Goal: Transaction & Acquisition: Purchase product/service

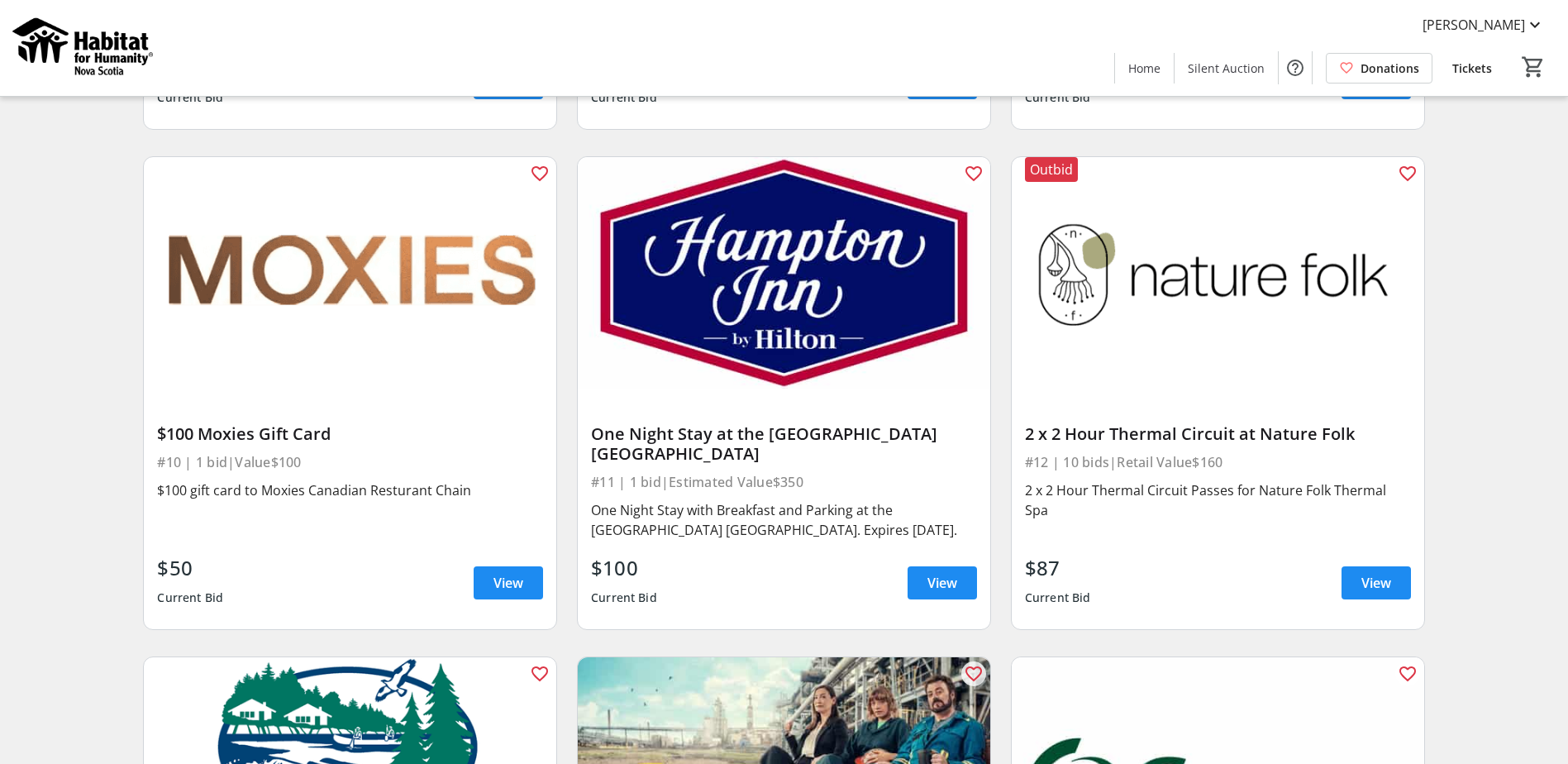
scroll to position [1571, 0]
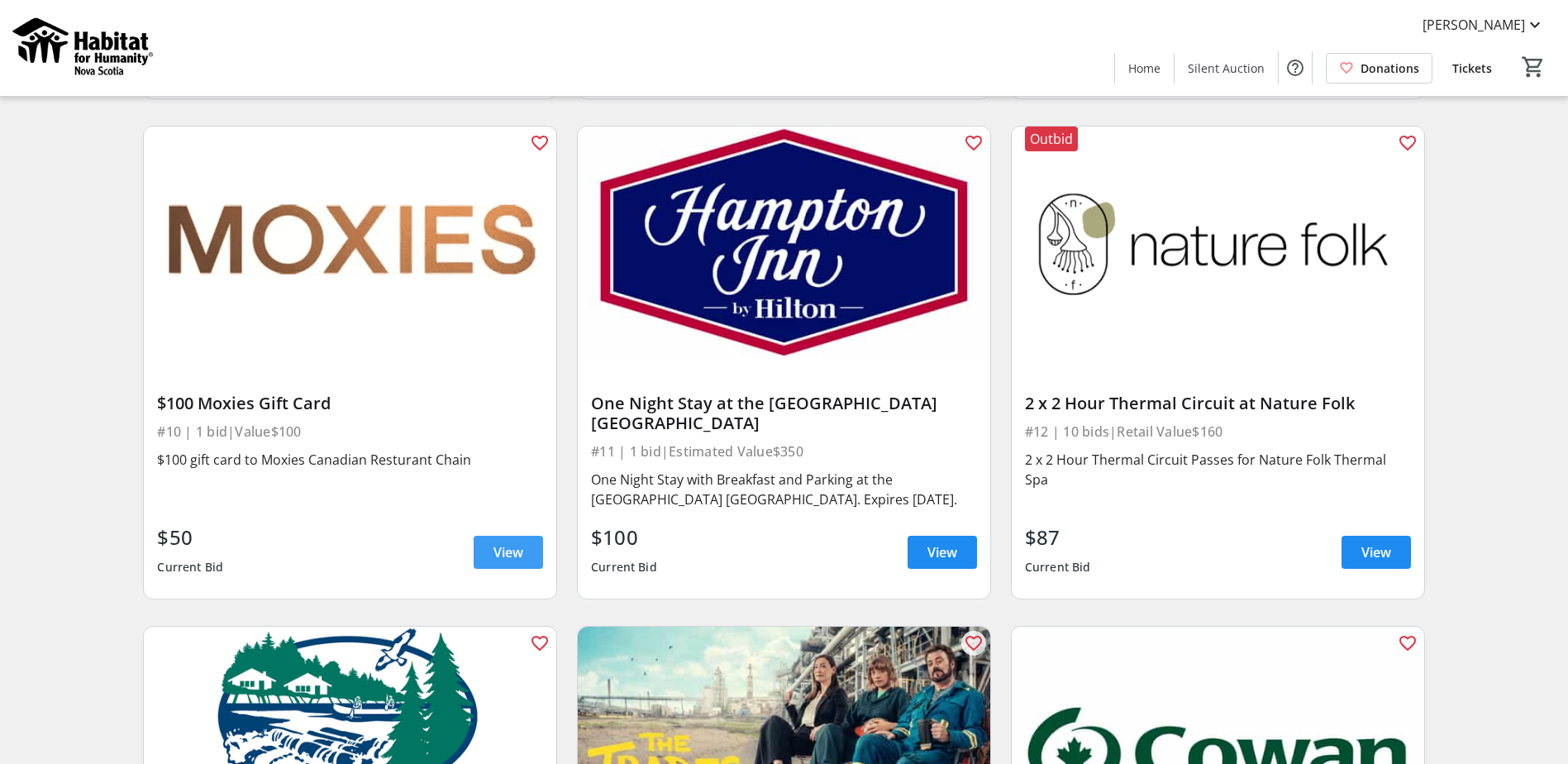
click at [499, 544] on span "View" at bounding box center [508, 552] width 30 height 20
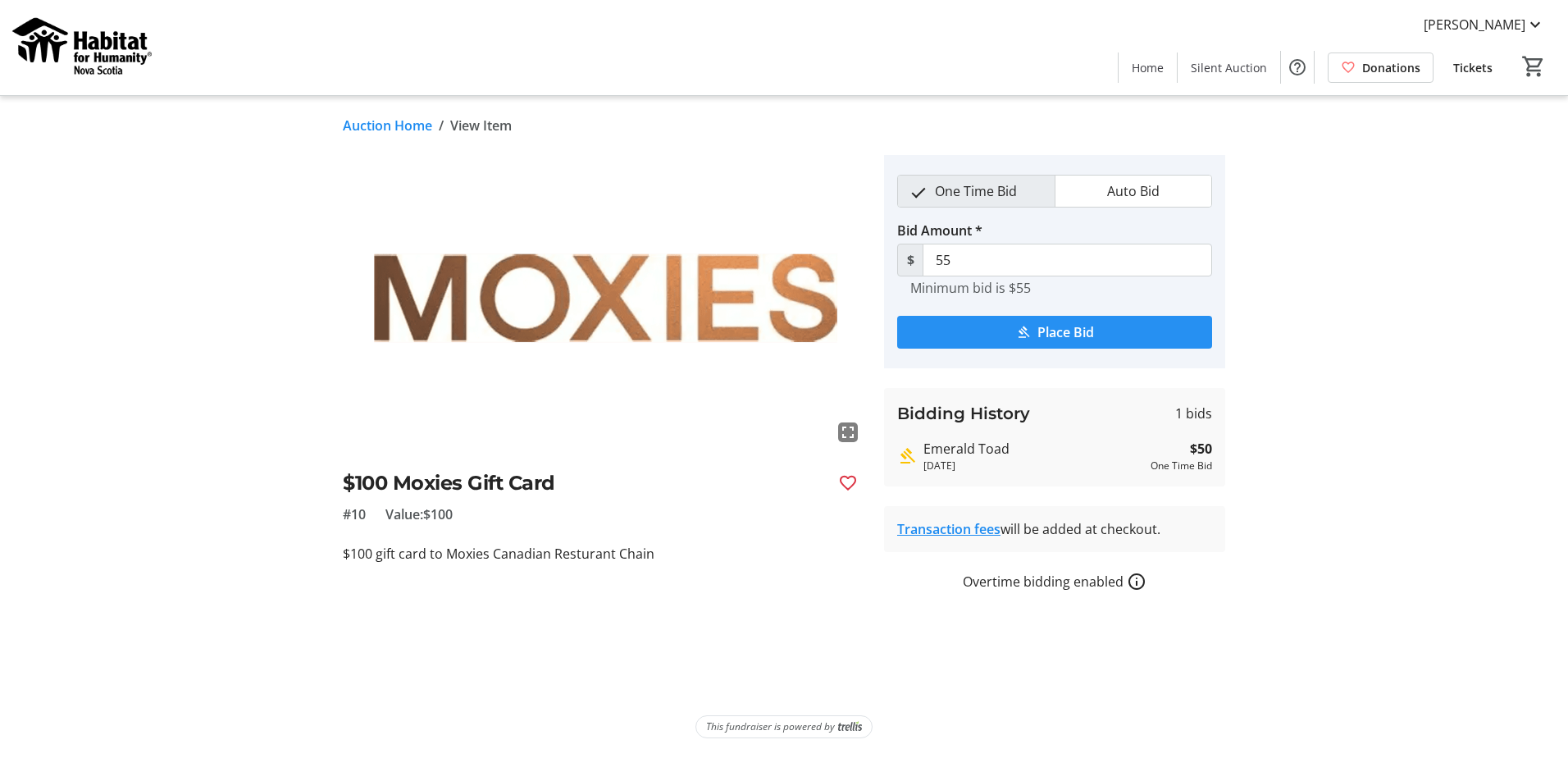
click at [1025, 331] on mat-icon "submit" at bounding box center [1024, 333] width 15 height 15
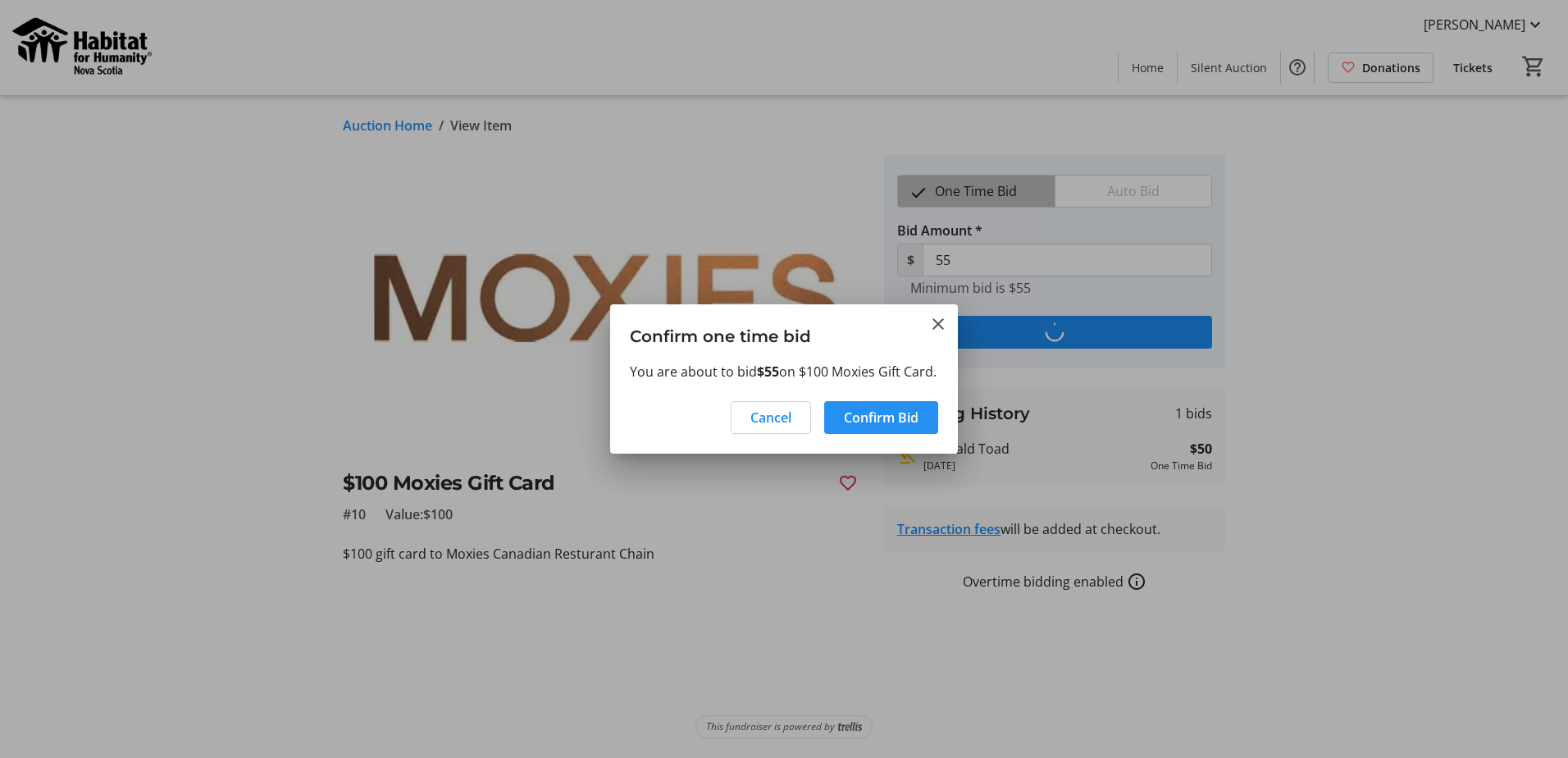
click at [868, 424] on span "Confirm Bid" at bounding box center [881, 418] width 75 height 20
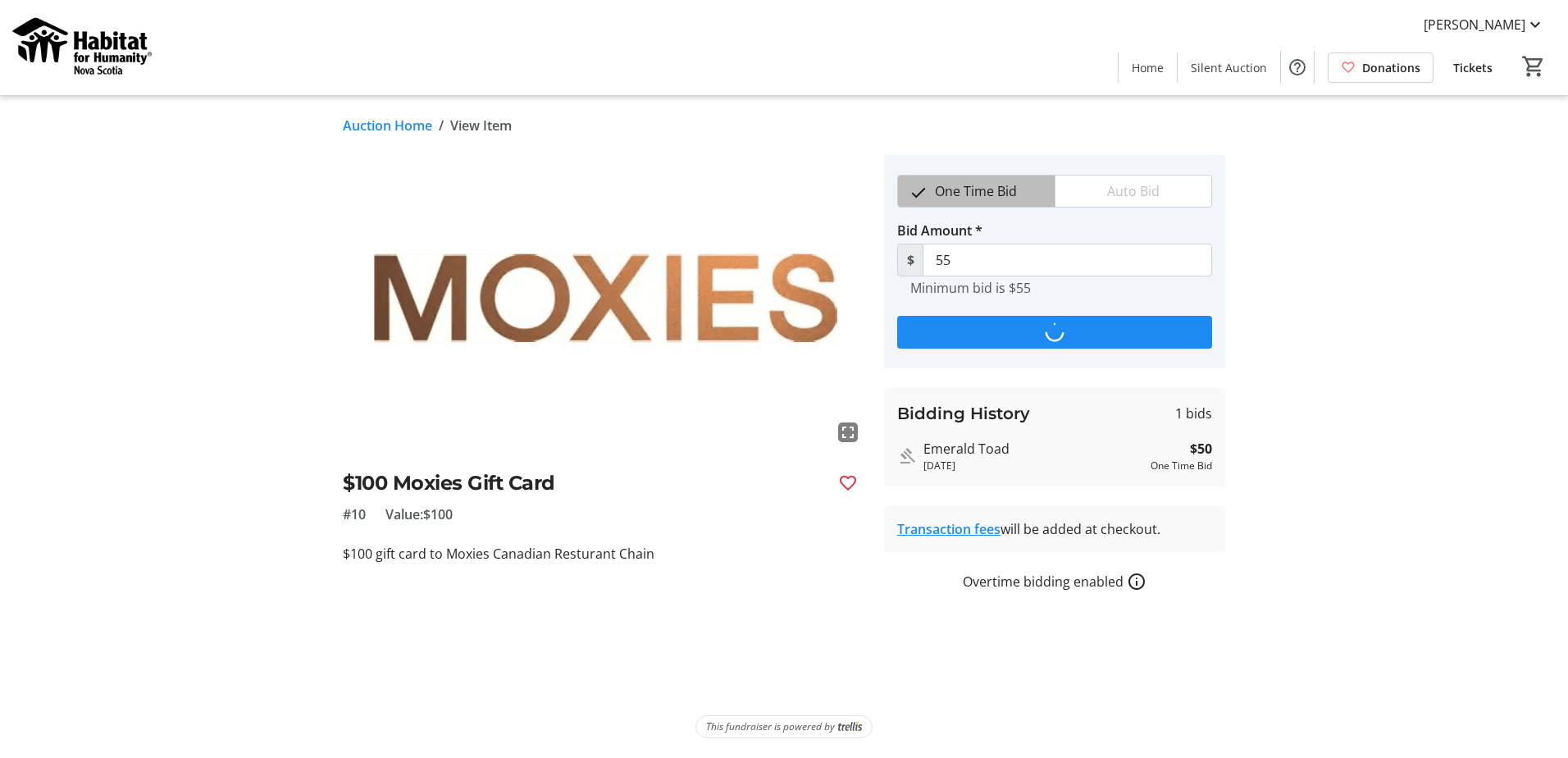
type input "60"
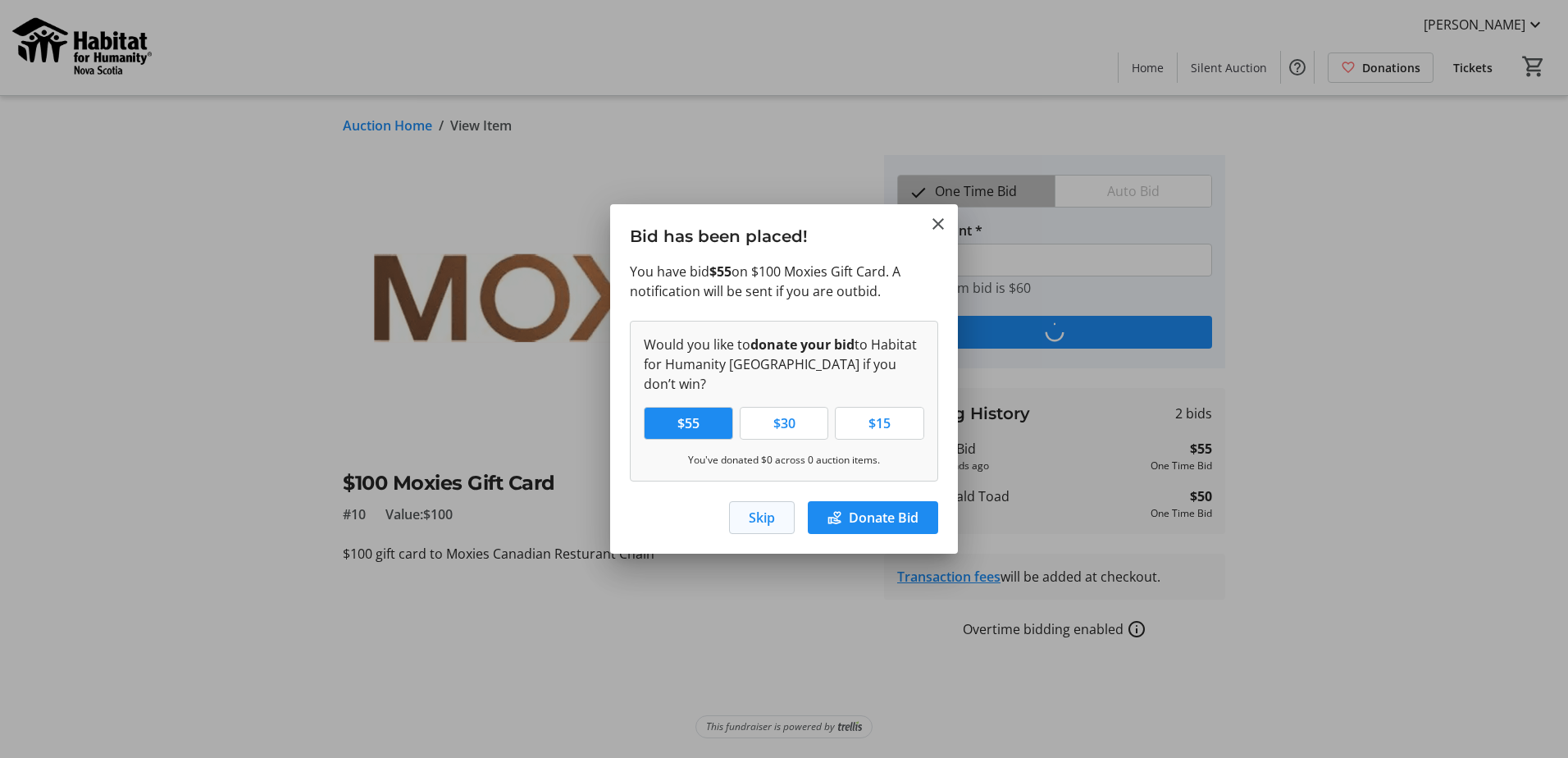
click at [768, 508] on span "Skip" at bounding box center [761, 518] width 26 height 20
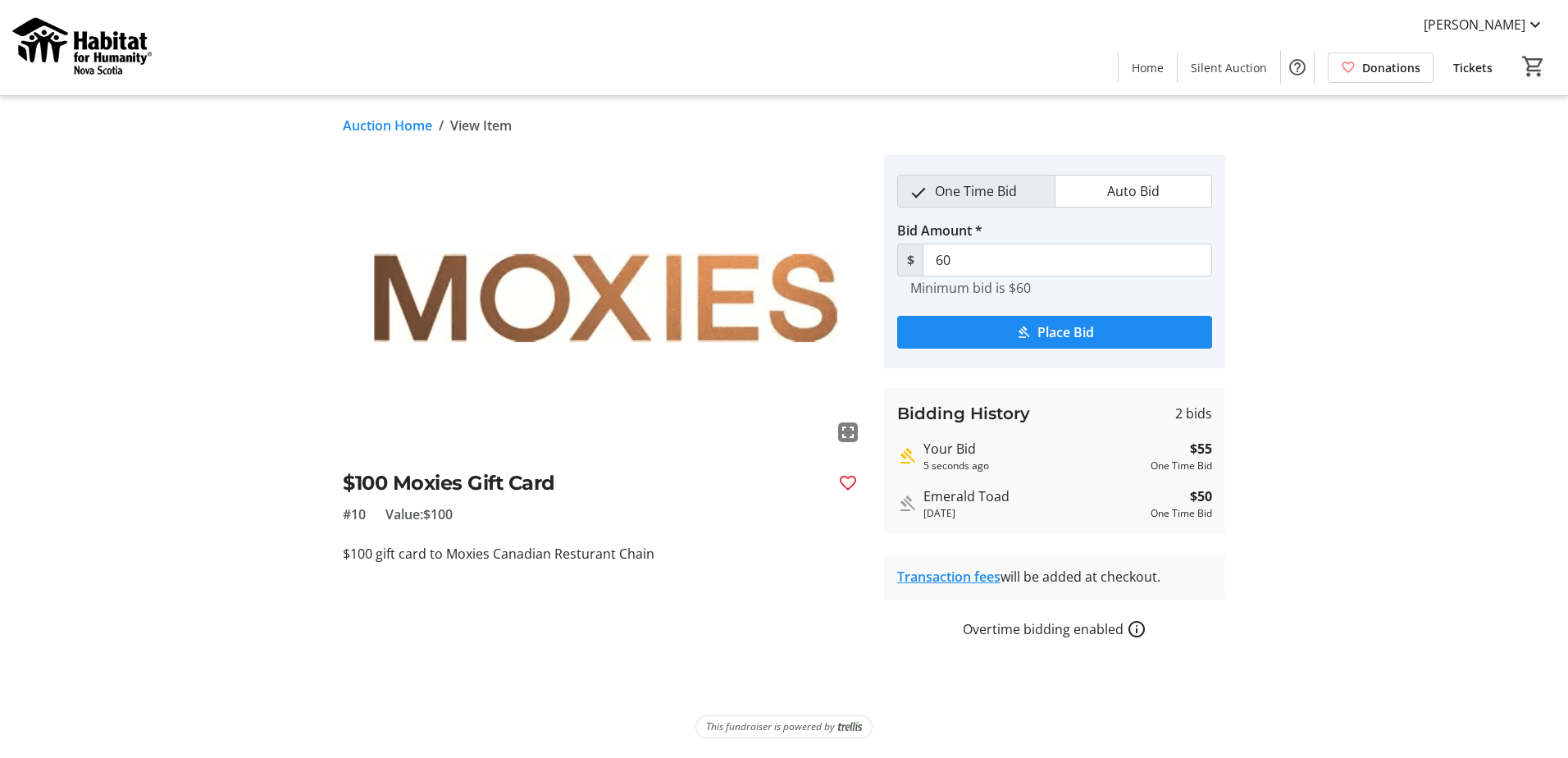
click at [1360, 362] on tr-auction-item-details-ui "Auction Home / View Item fullscreen $100 Moxies Gift Card #10 Value: $100 $100 …" at bounding box center [784, 427] width 1568 height 662
click at [370, 127] on link "Auction Home" at bounding box center [387, 126] width 90 height 20
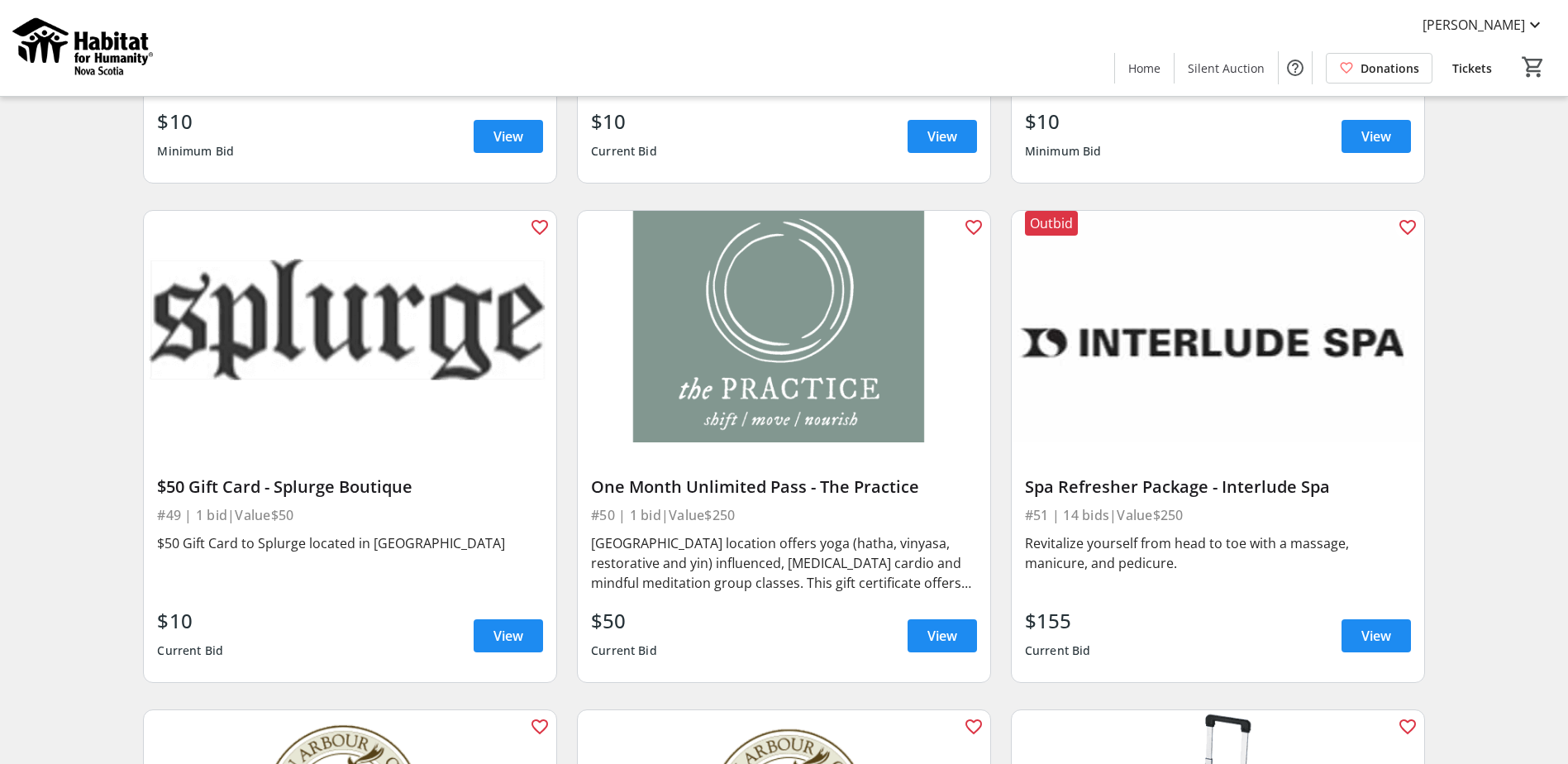
scroll to position [8484, 0]
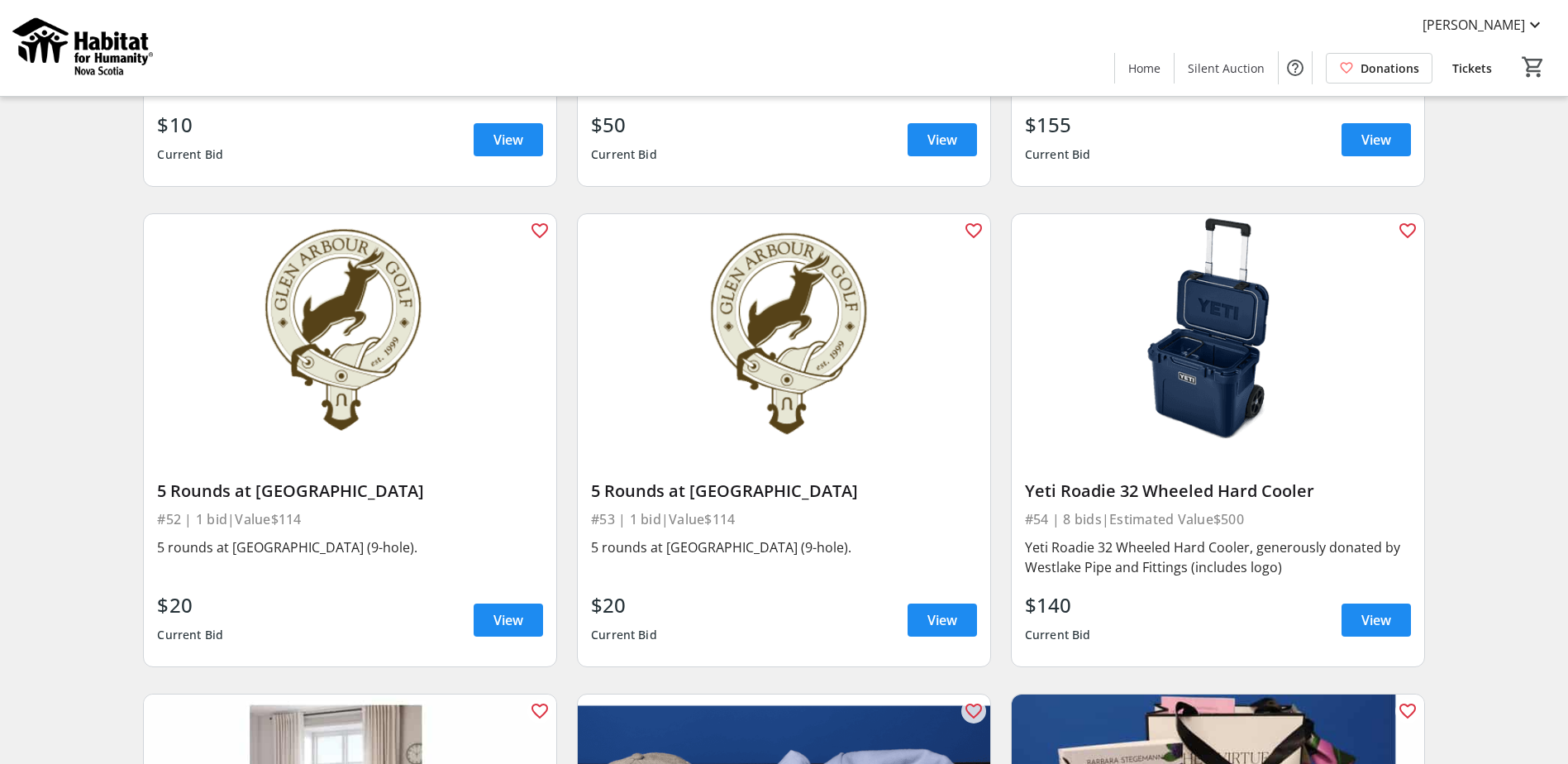
drag, startPoint x: 1486, startPoint y: 471, endPoint x: 1486, endPoint y: 436, distance: 35.0
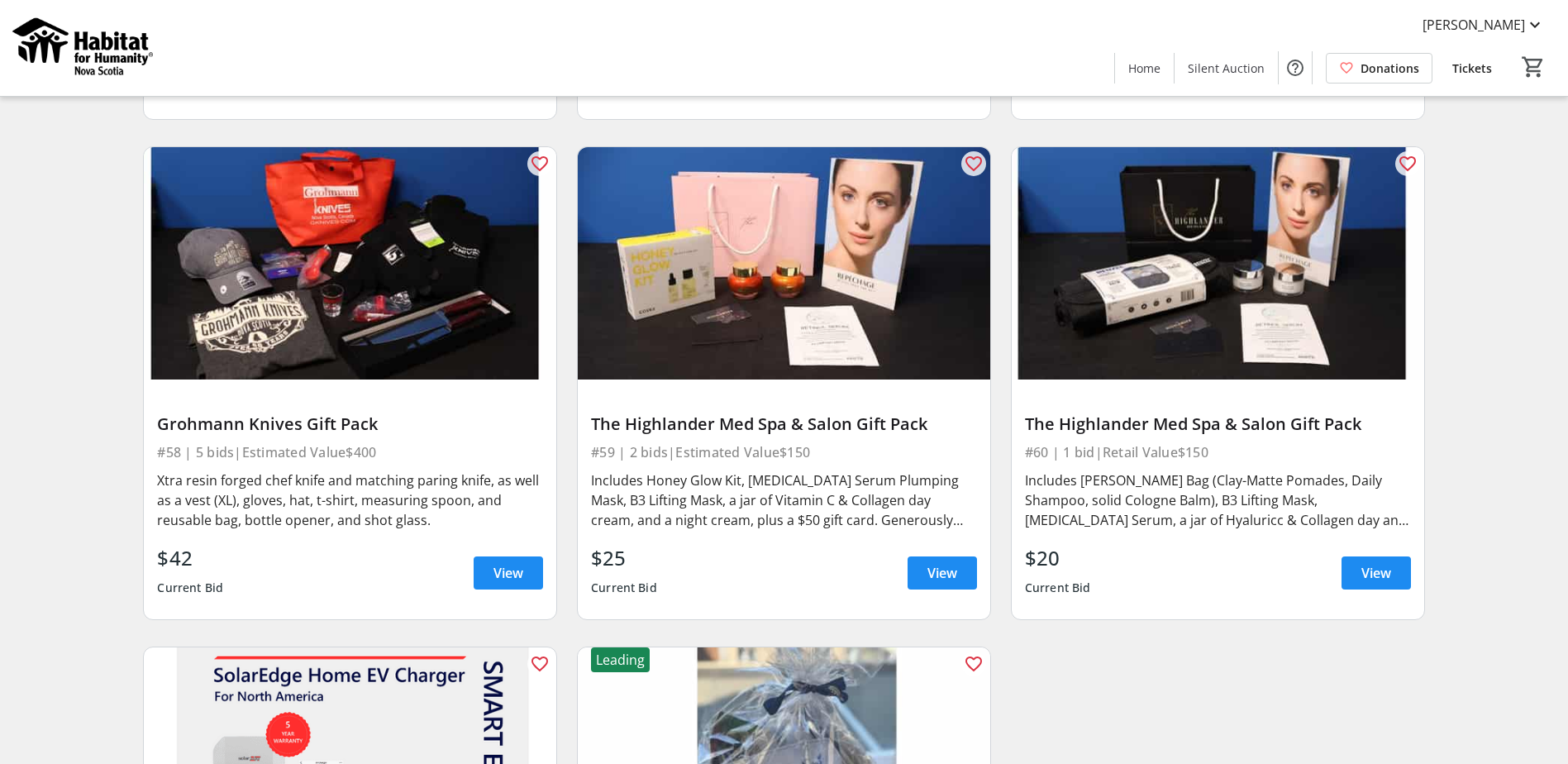
scroll to position [9478, 0]
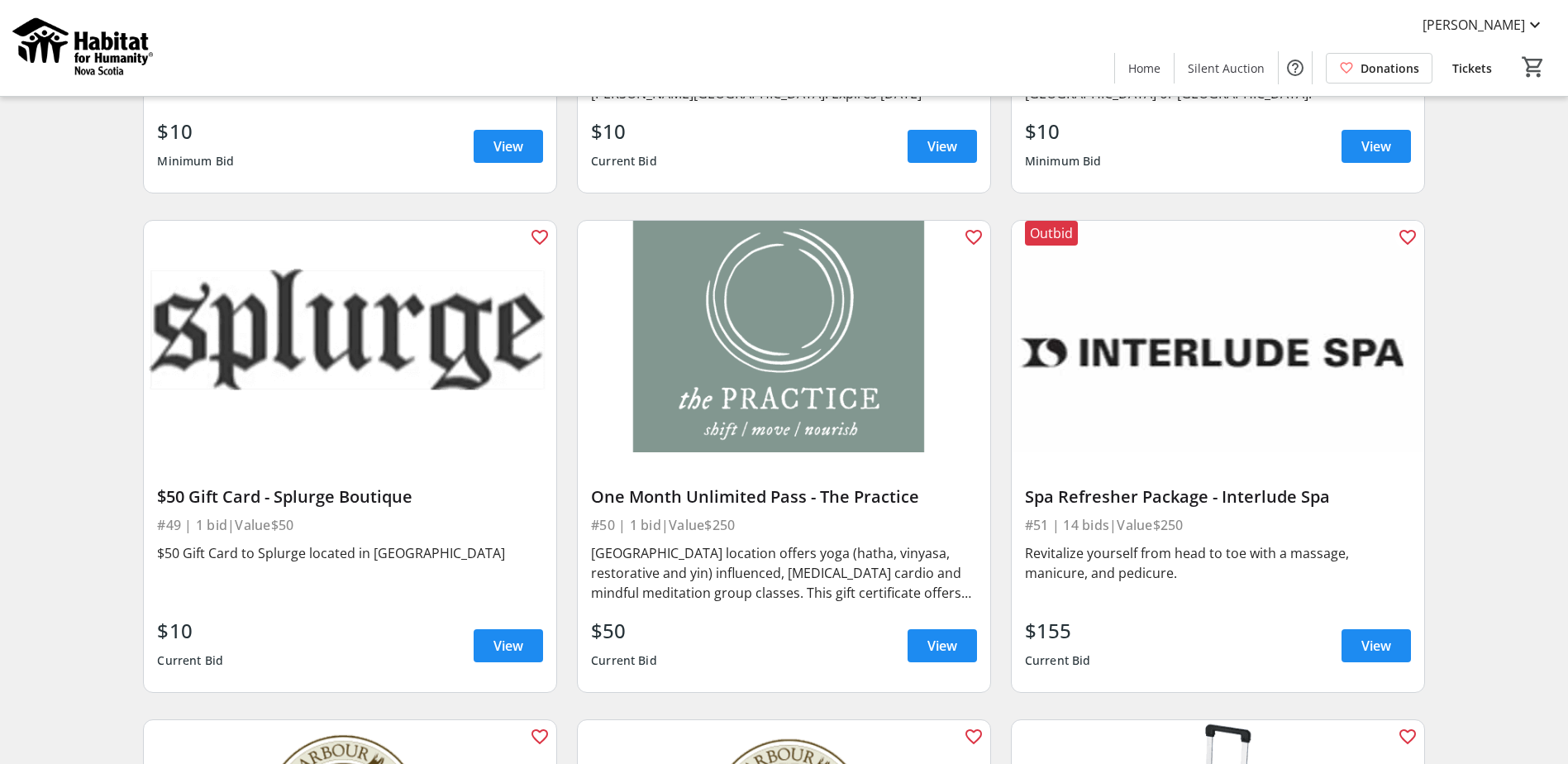
scroll to position [7977, 0]
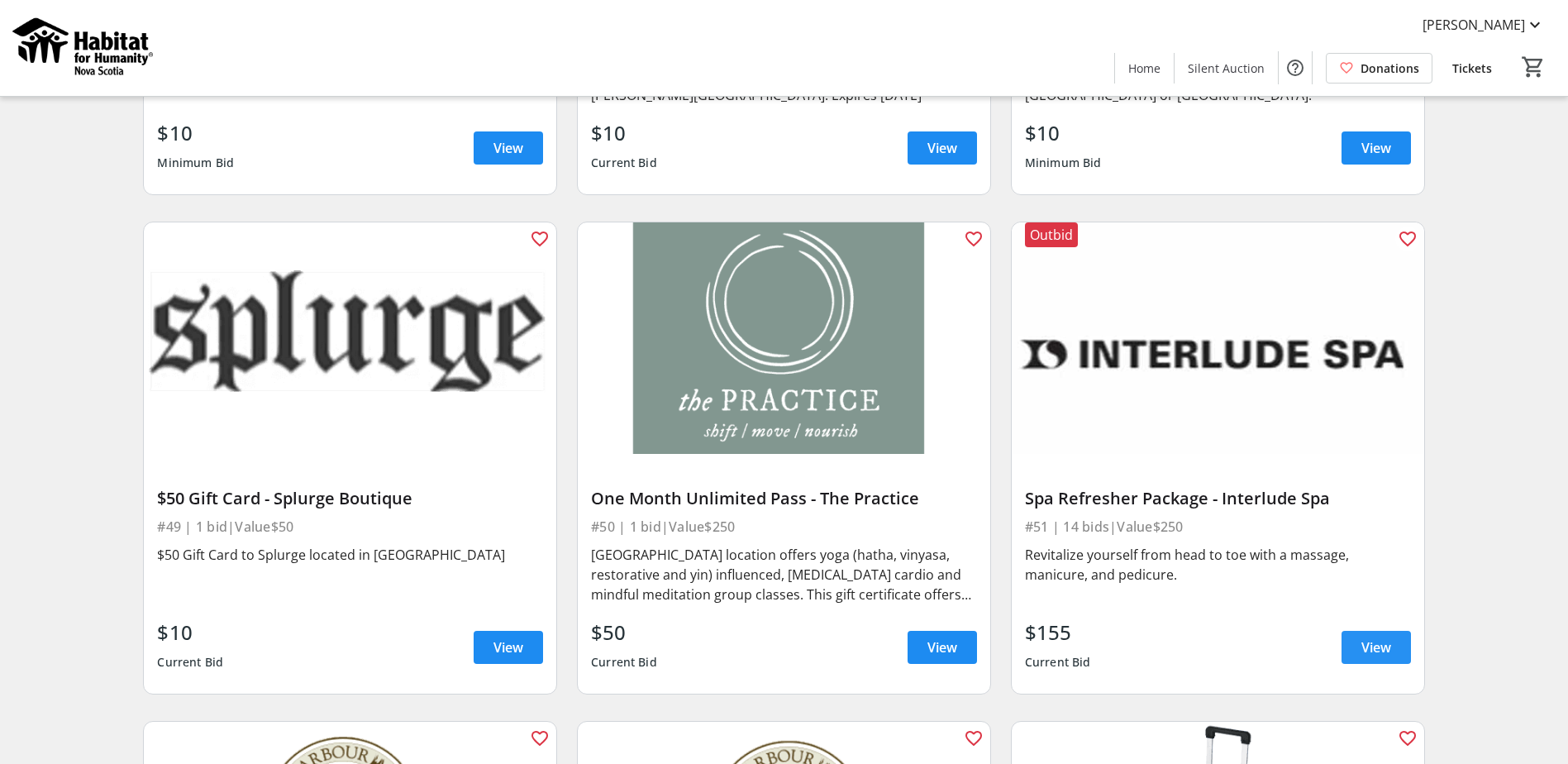
click at [1386, 637] on span "View" at bounding box center [1376, 648] width 30 height 20
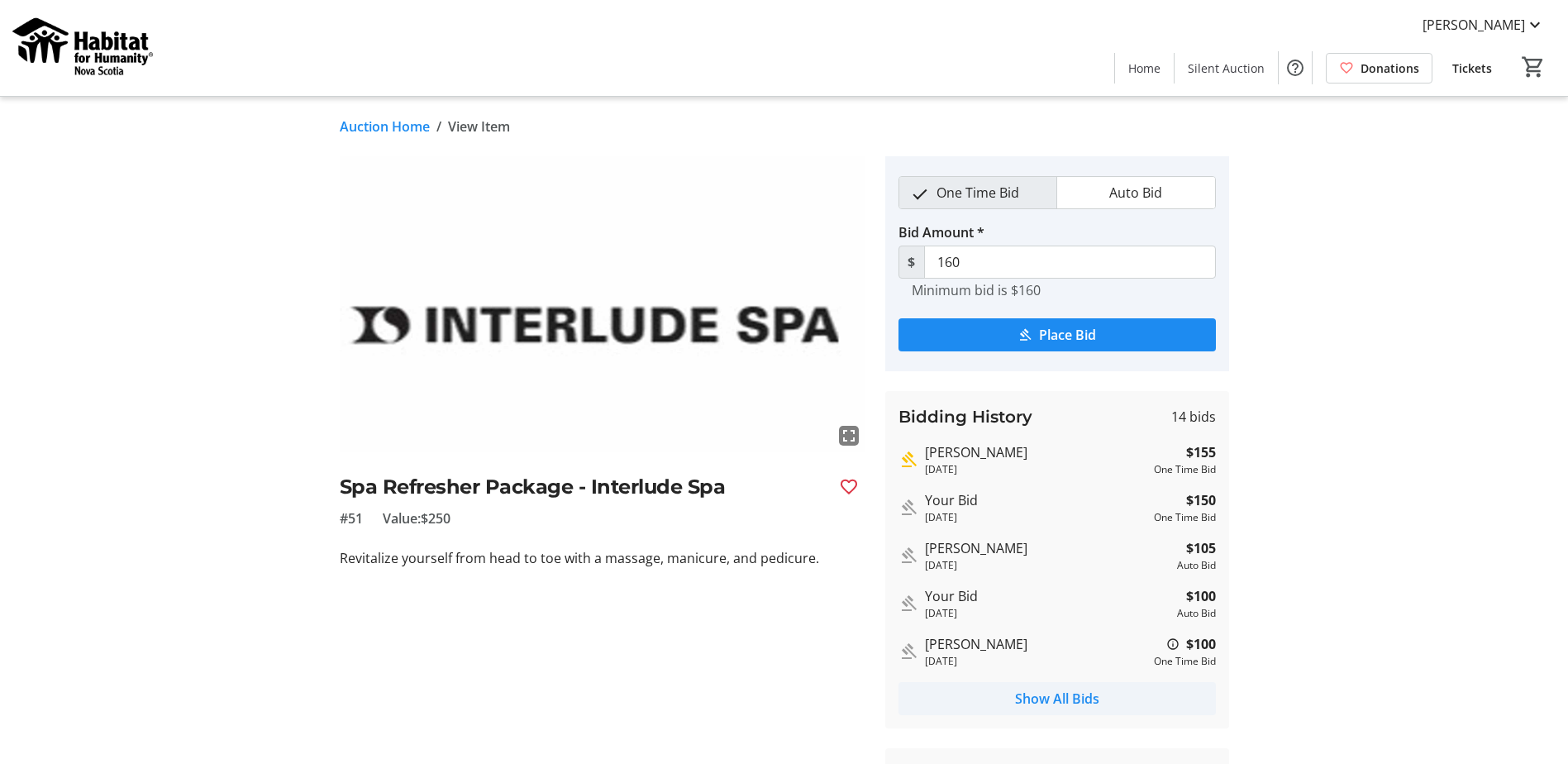
click at [1028, 700] on span "Show All Bids" at bounding box center [1057, 699] width 84 height 20
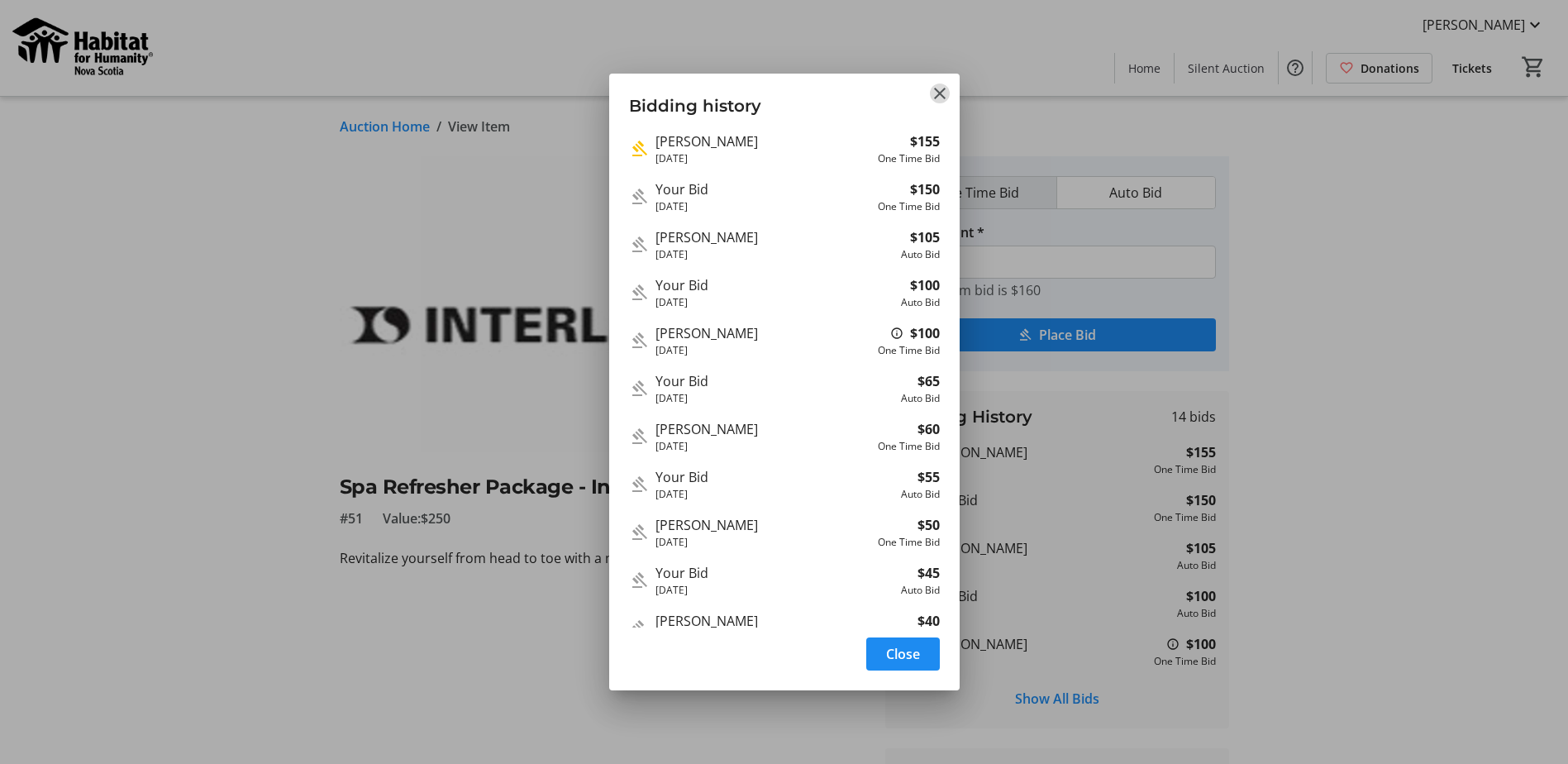
click at [938, 95] on mat-icon "Close" at bounding box center [940, 94] width 20 height 20
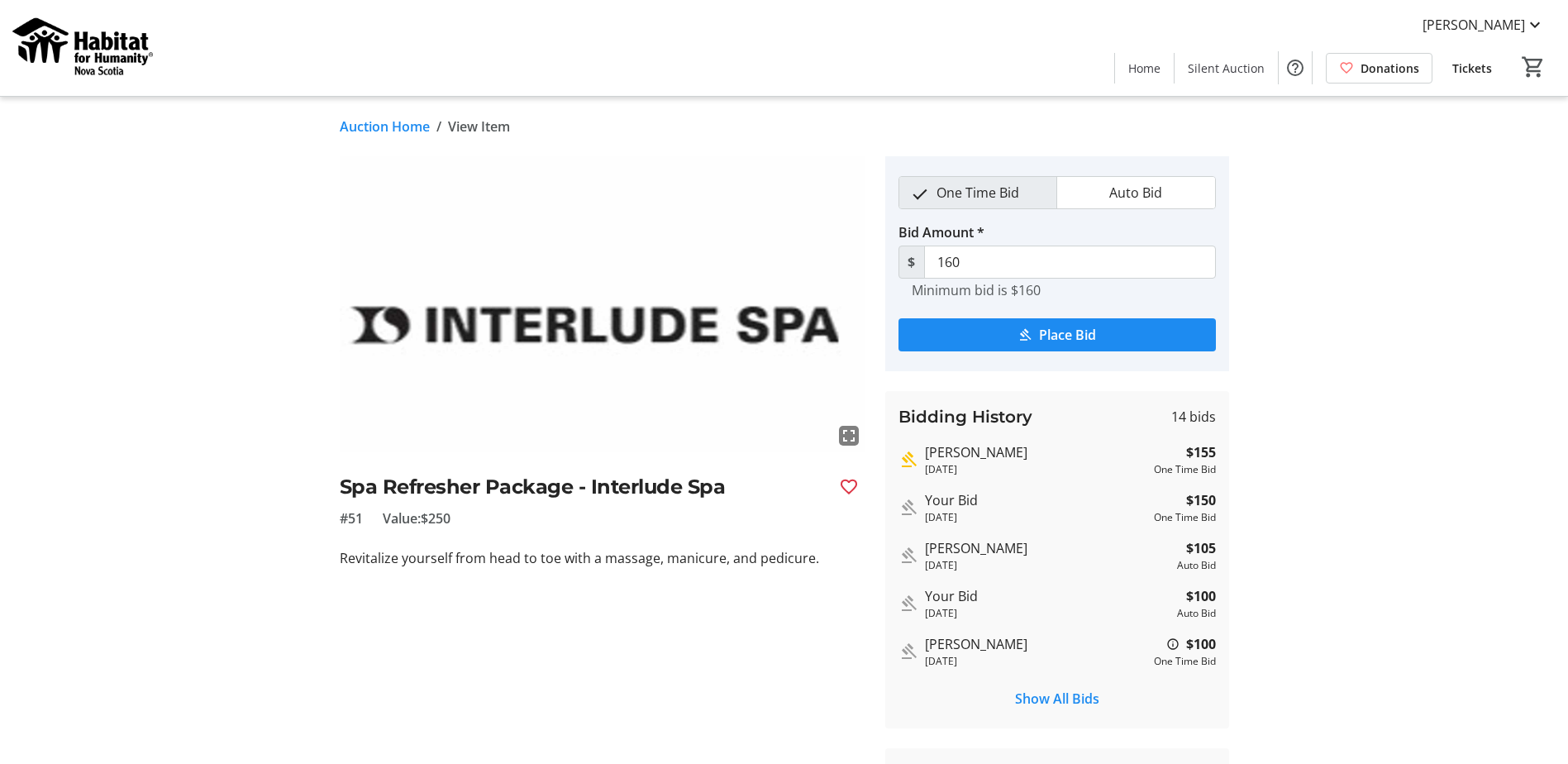
click at [1494, 436] on tr-auction-item-details-ui "Auction Home / View Item fullscreen Spa Refresher Package - Interlude Spa #51 V…" at bounding box center [784, 497] width 1568 height 800
click at [1061, 333] on span "Place Bid" at bounding box center [1068, 335] width 57 height 20
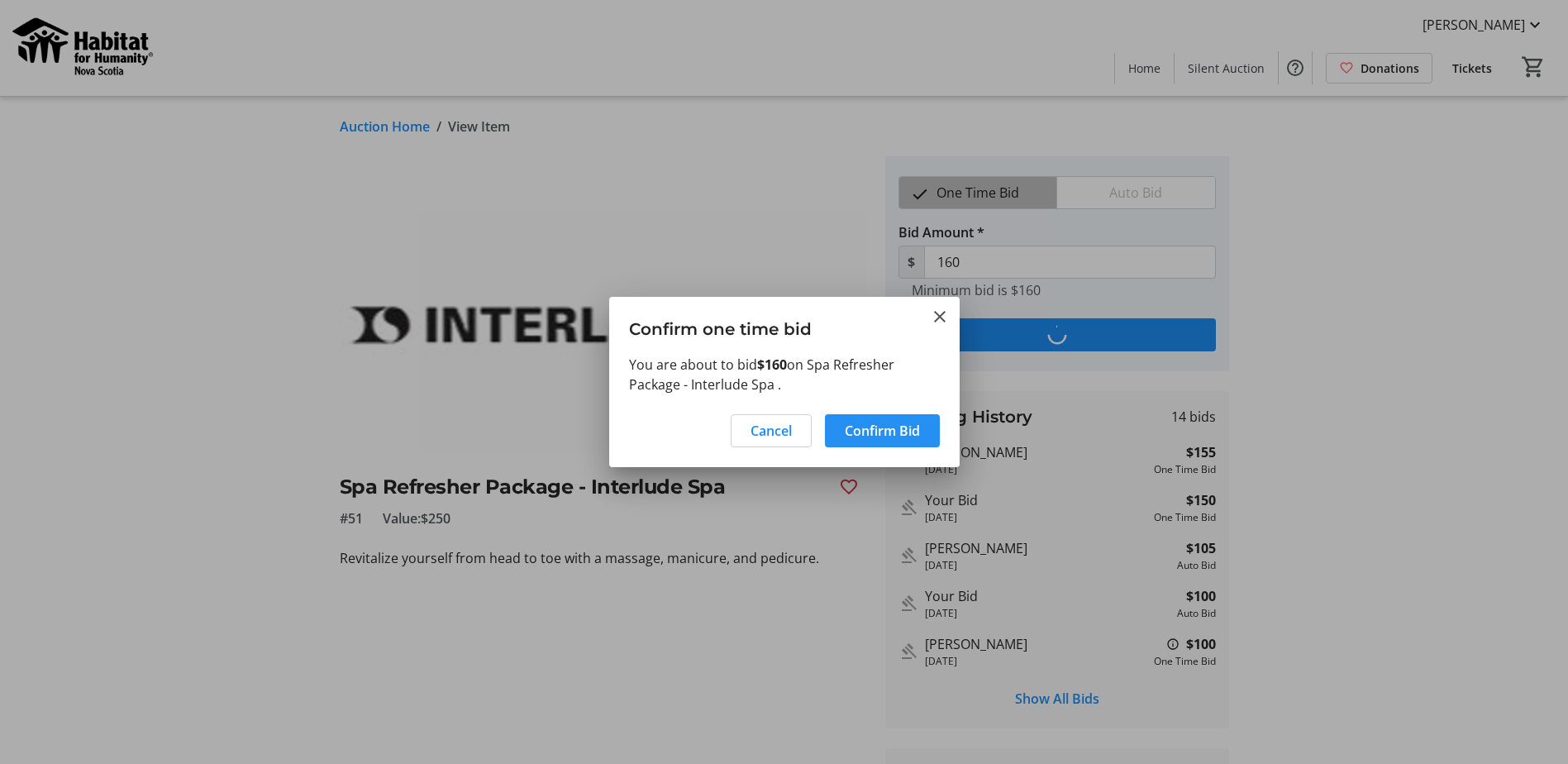
click at [887, 433] on span "Confirm Bid" at bounding box center [882, 431] width 75 height 20
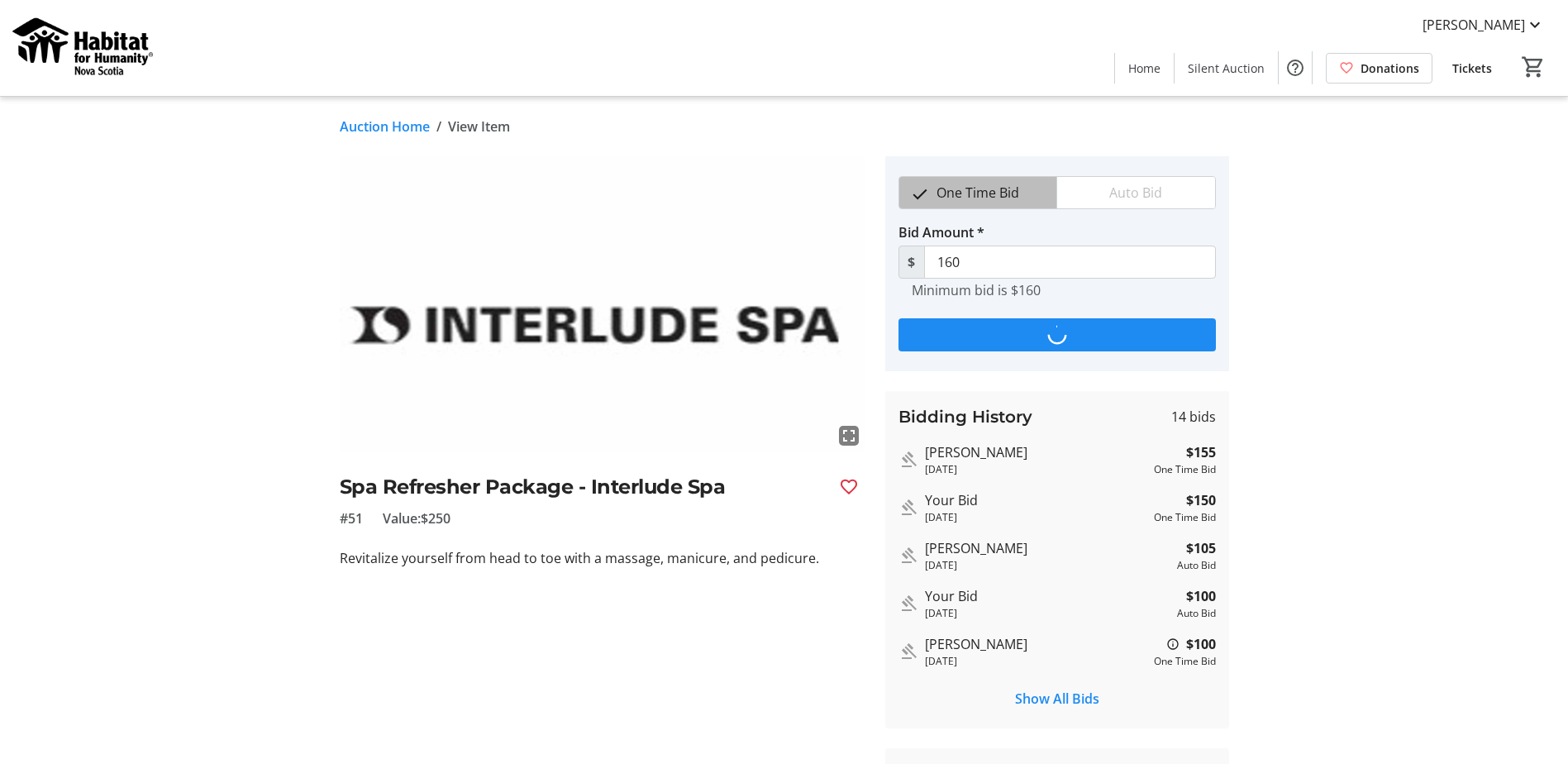
type input "165"
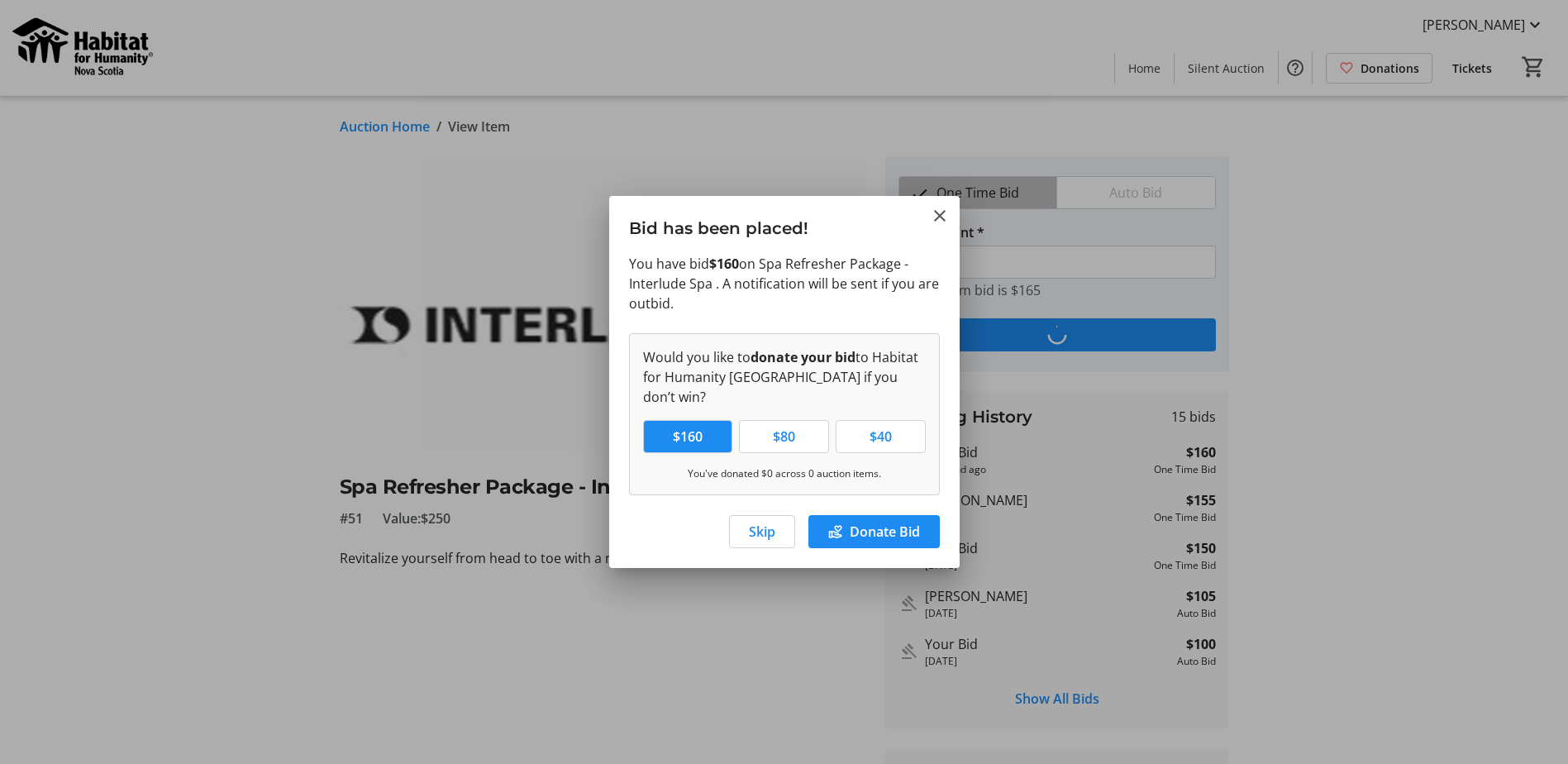
drag, startPoint x: 755, startPoint y: 524, endPoint x: 756, endPoint y: 555, distance: 31.0
click at [755, 526] on span "Skip" at bounding box center [761, 532] width 26 height 20
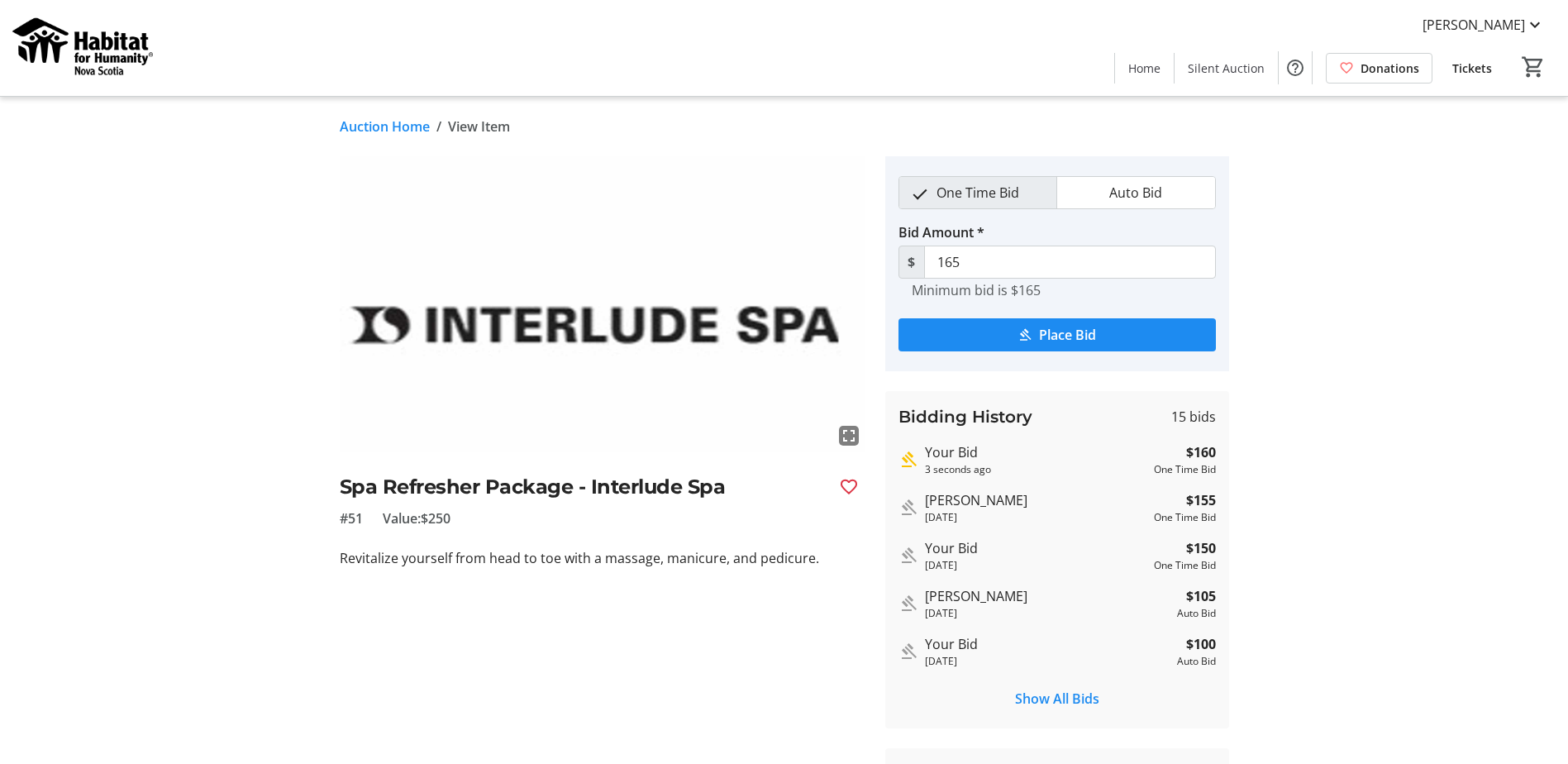
click at [1432, 351] on tr-auction-item-details-ui "Auction Home / View Item fullscreen Spa Refresher Package - Interlude Spa #51 V…" at bounding box center [784, 497] width 1568 height 800
click at [376, 132] on link "Auction Home" at bounding box center [385, 127] width 90 height 20
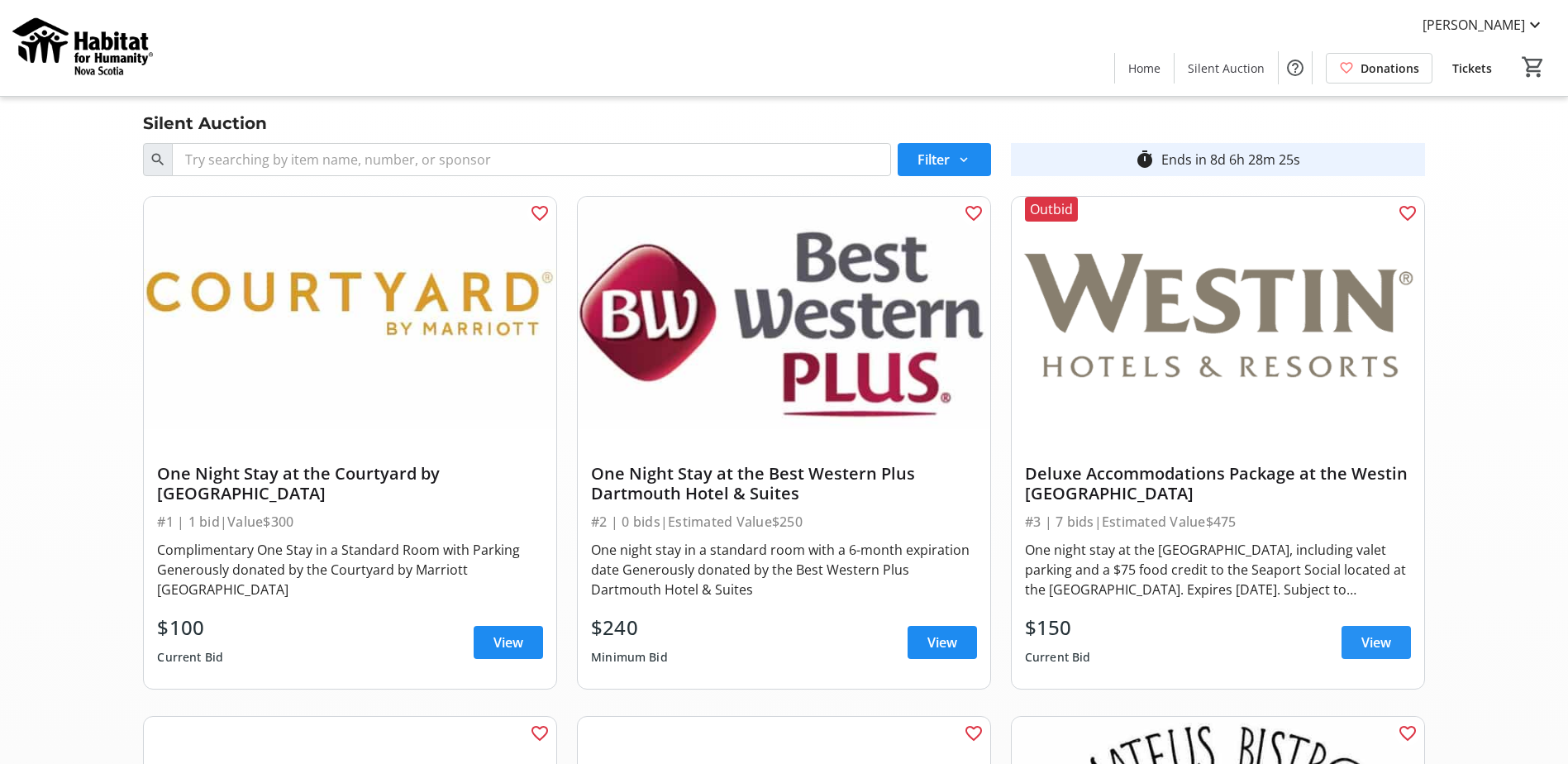
click at [1377, 636] on span "View" at bounding box center [1376, 642] width 30 height 20
